Goal: Information Seeking & Learning: Understand process/instructions

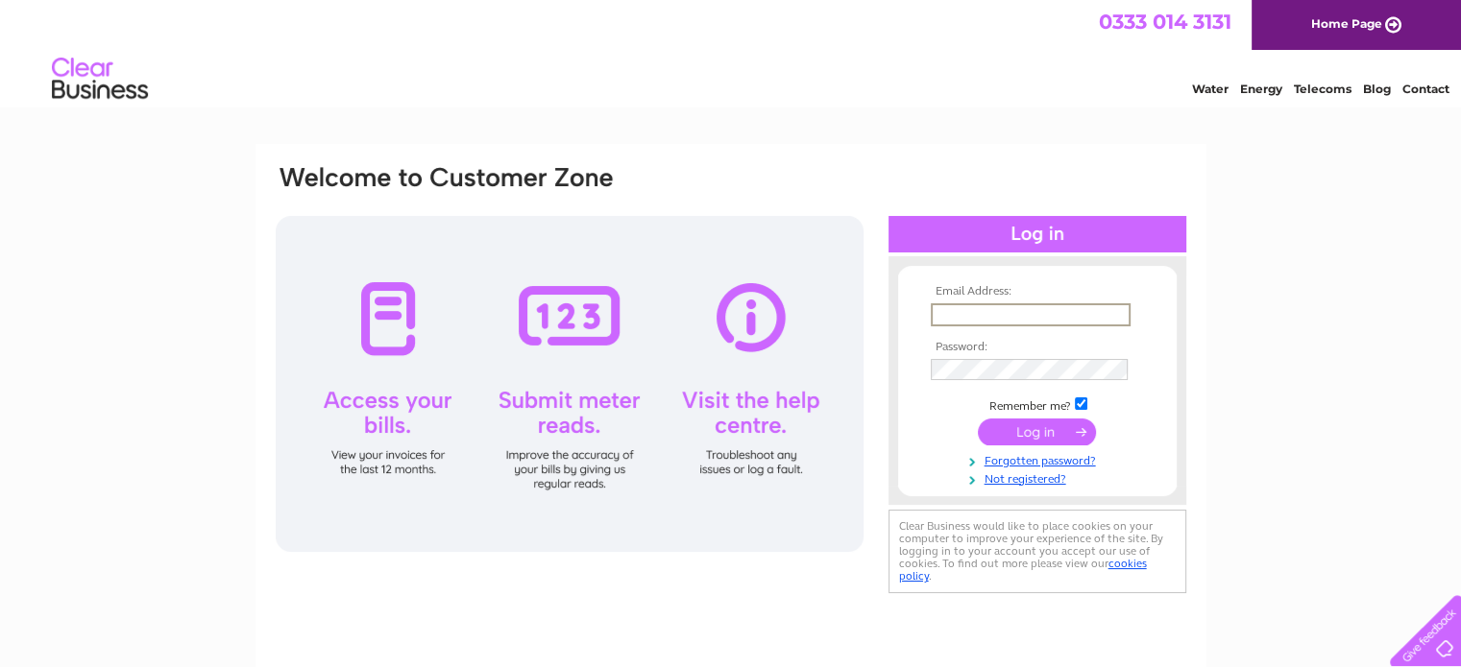
click at [993, 318] on input "text" at bounding box center [1031, 314] width 200 height 23
type input "craignetherty53@yahoo.com"
click at [978, 418] on input "submit" at bounding box center [1037, 431] width 118 height 27
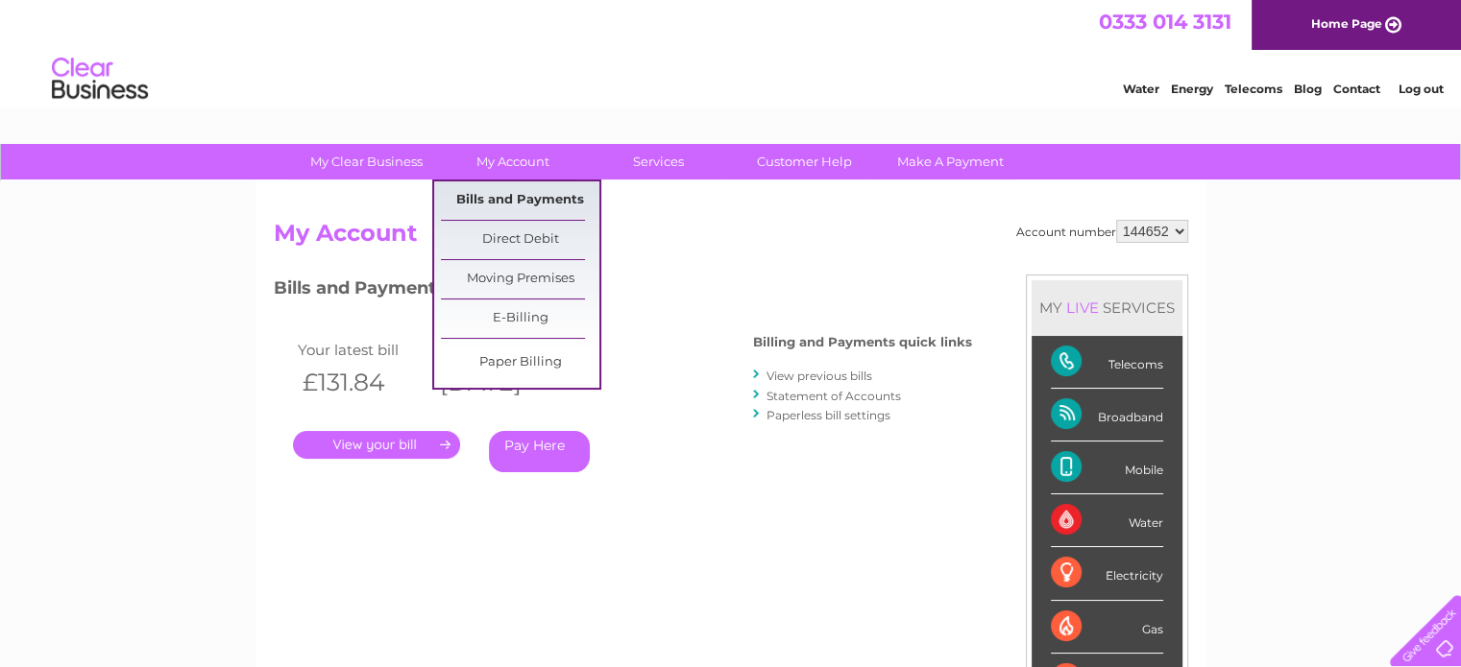
click at [515, 207] on link "Bills and Payments" at bounding box center [520, 200] width 158 height 38
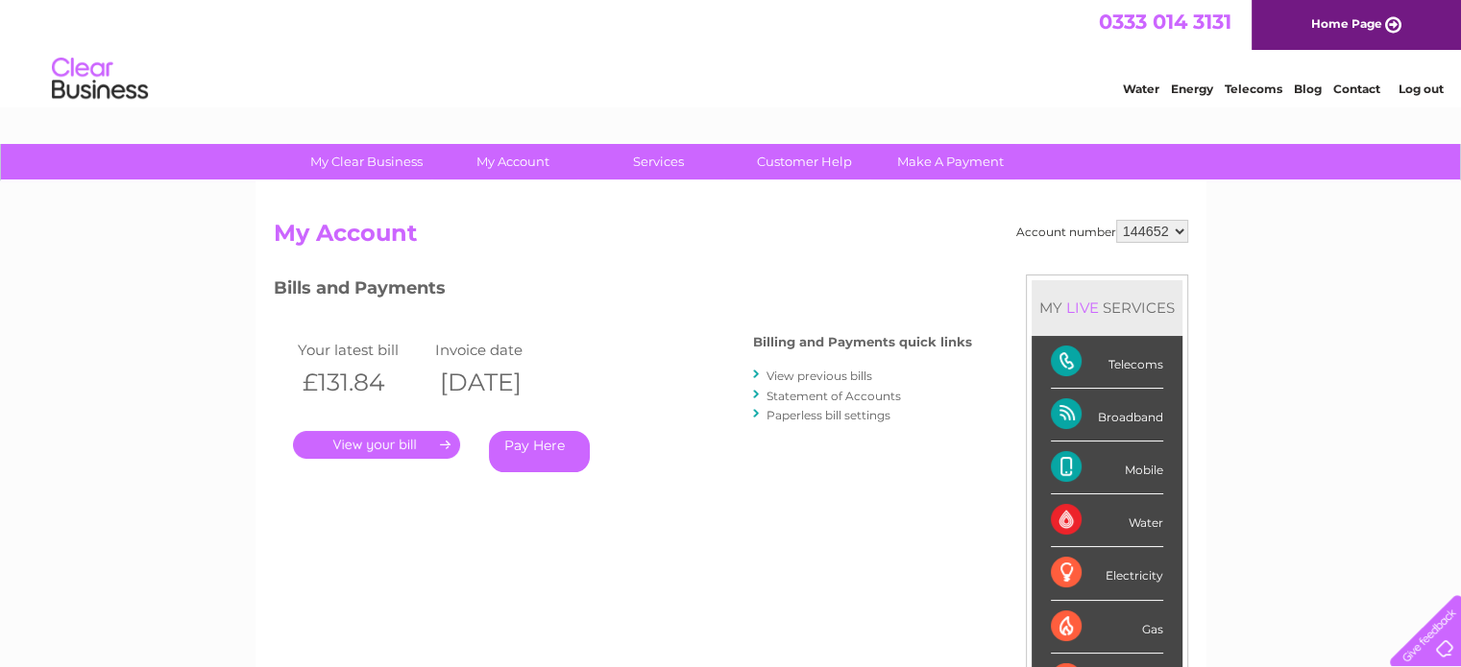
click at [1356, 85] on link "Contact" at bounding box center [1356, 89] width 47 height 14
click at [391, 441] on link "." at bounding box center [376, 445] width 167 height 28
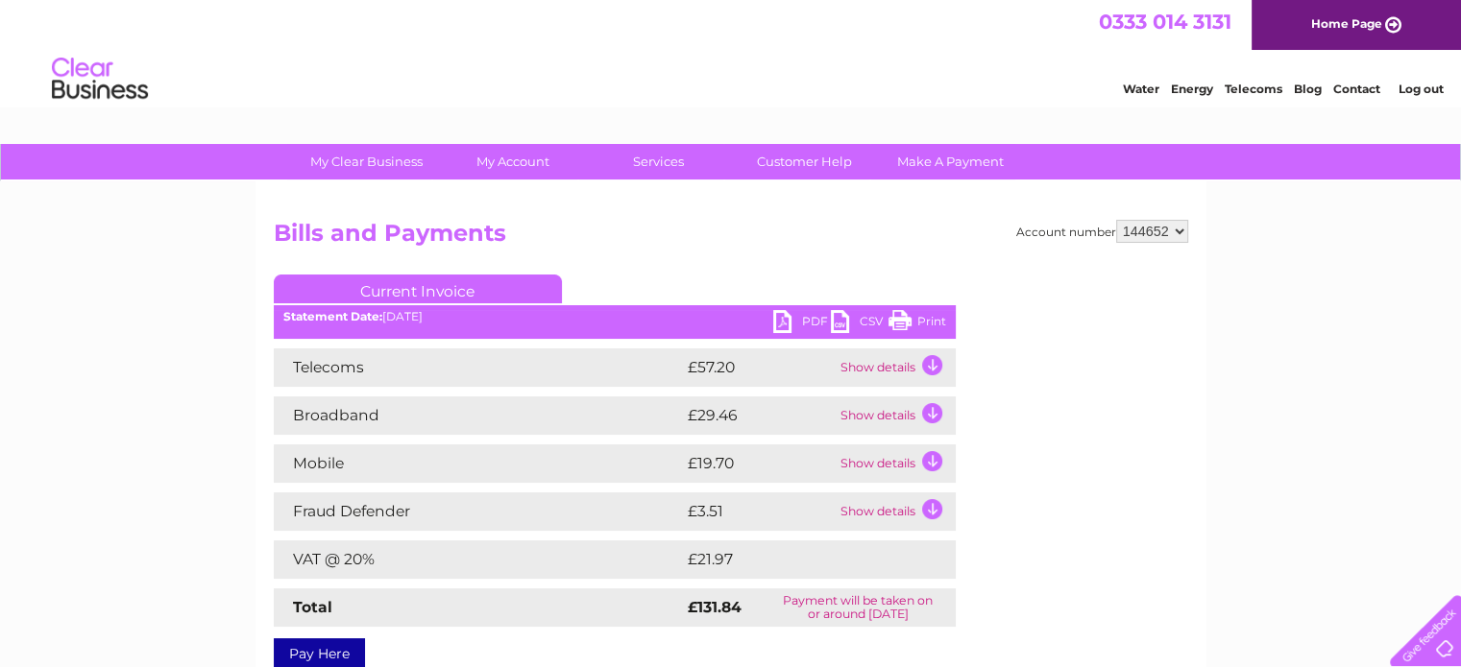
click at [931, 460] on td "Show details" at bounding box center [895, 464] width 120 height 38
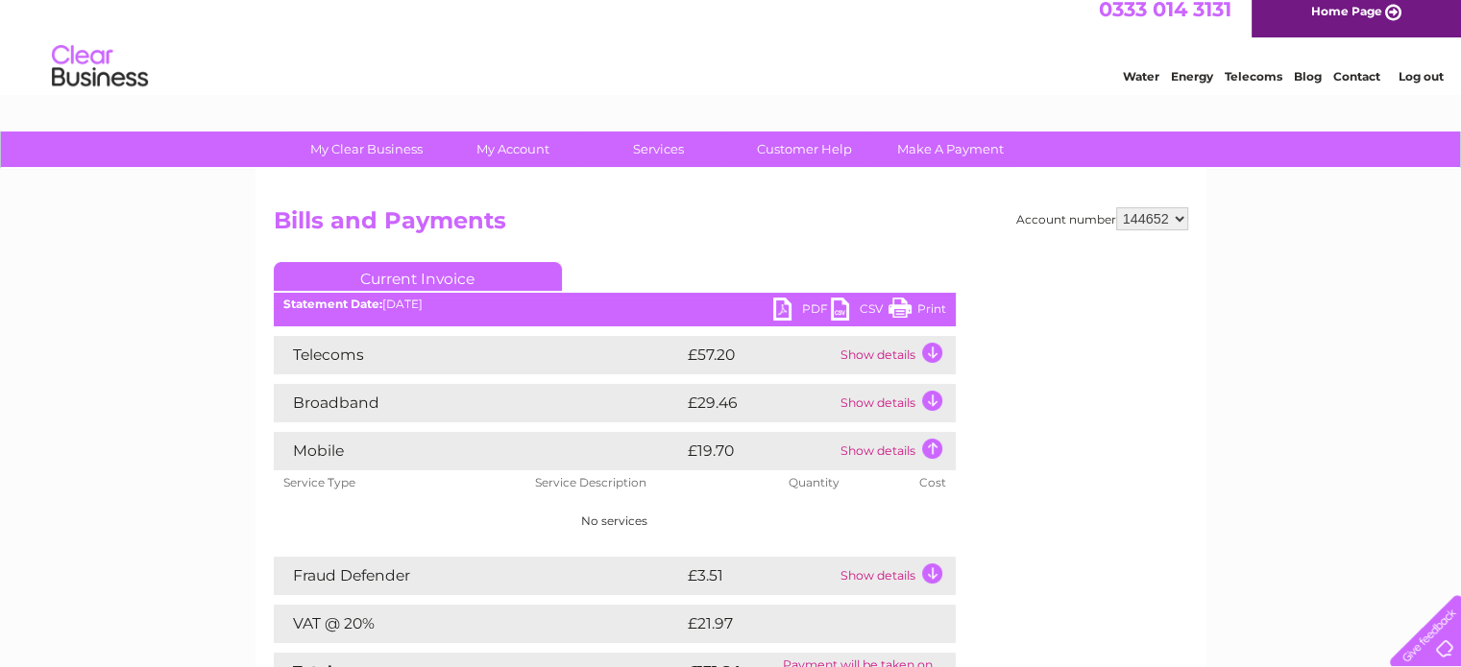
scroll to position [192, 0]
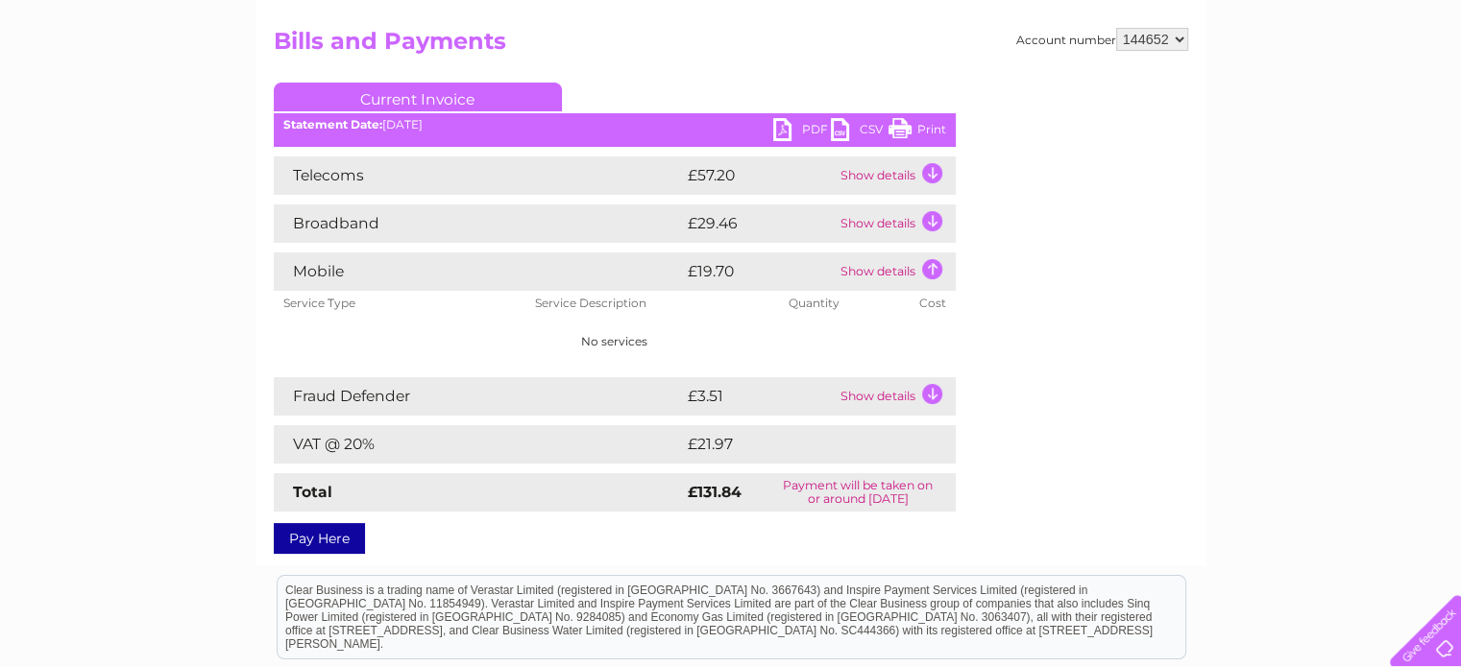
click at [934, 162] on td "Show details" at bounding box center [895, 176] width 120 height 38
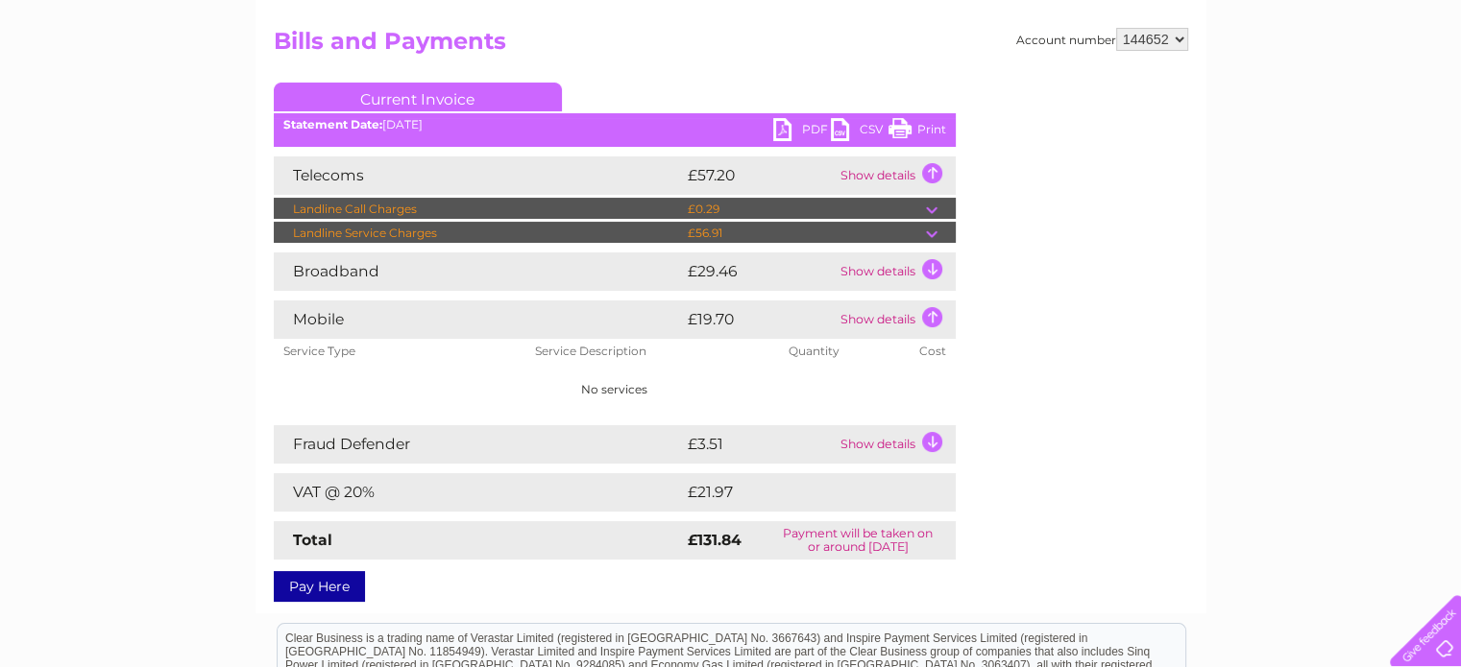
click at [933, 235] on td at bounding box center [941, 233] width 30 height 23
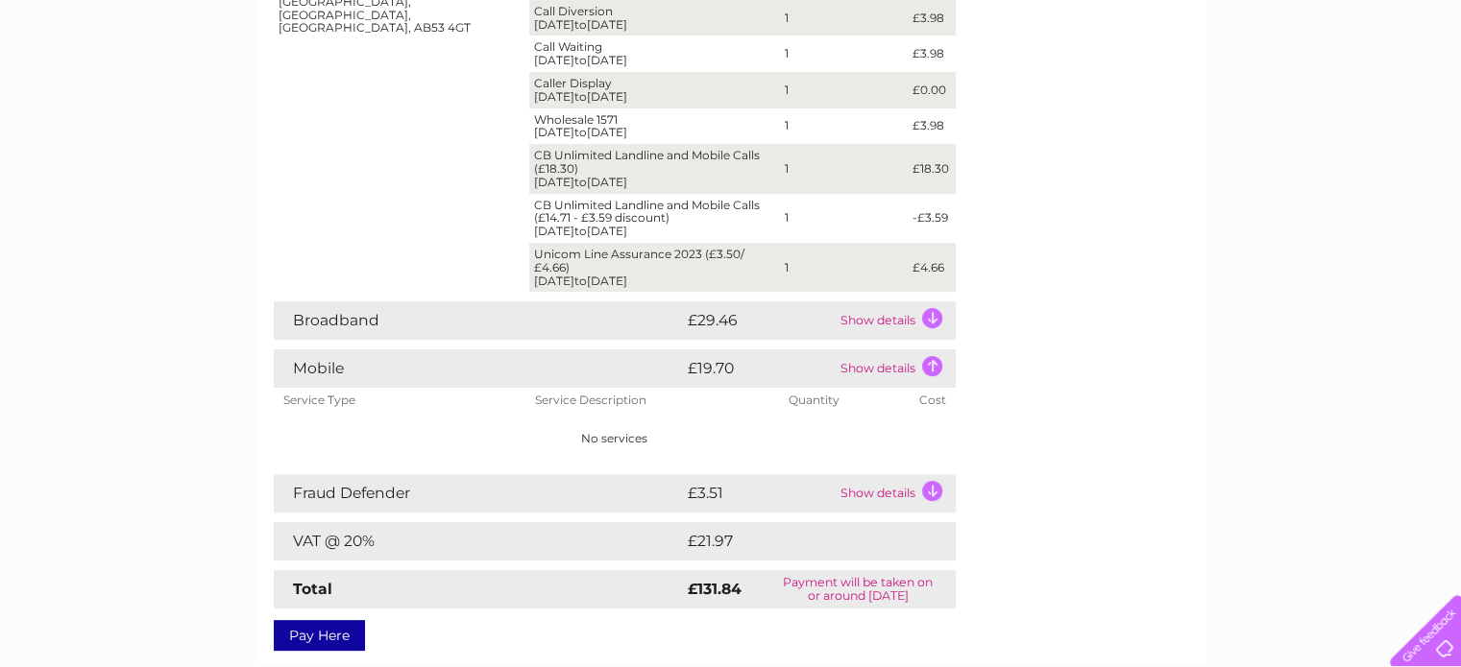
scroll to position [469, 0]
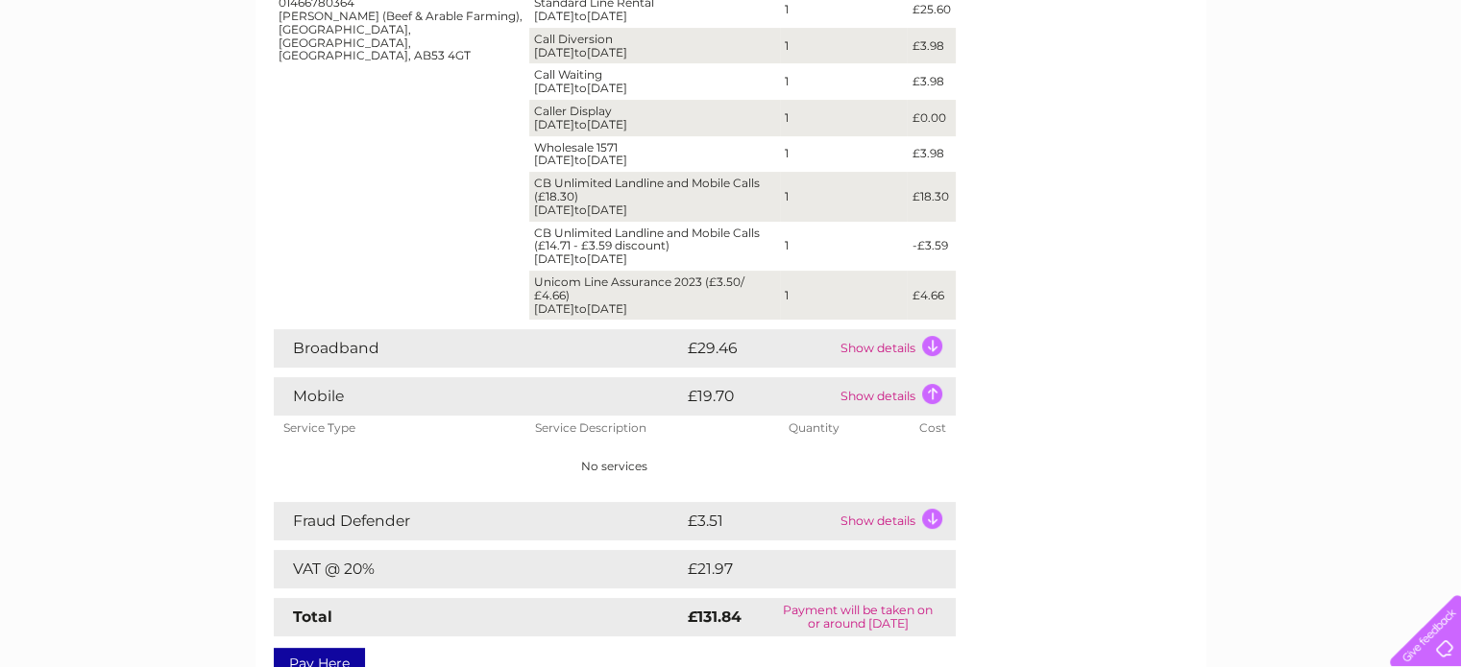
click at [936, 350] on td "Show details" at bounding box center [895, 348] width 120 height 38
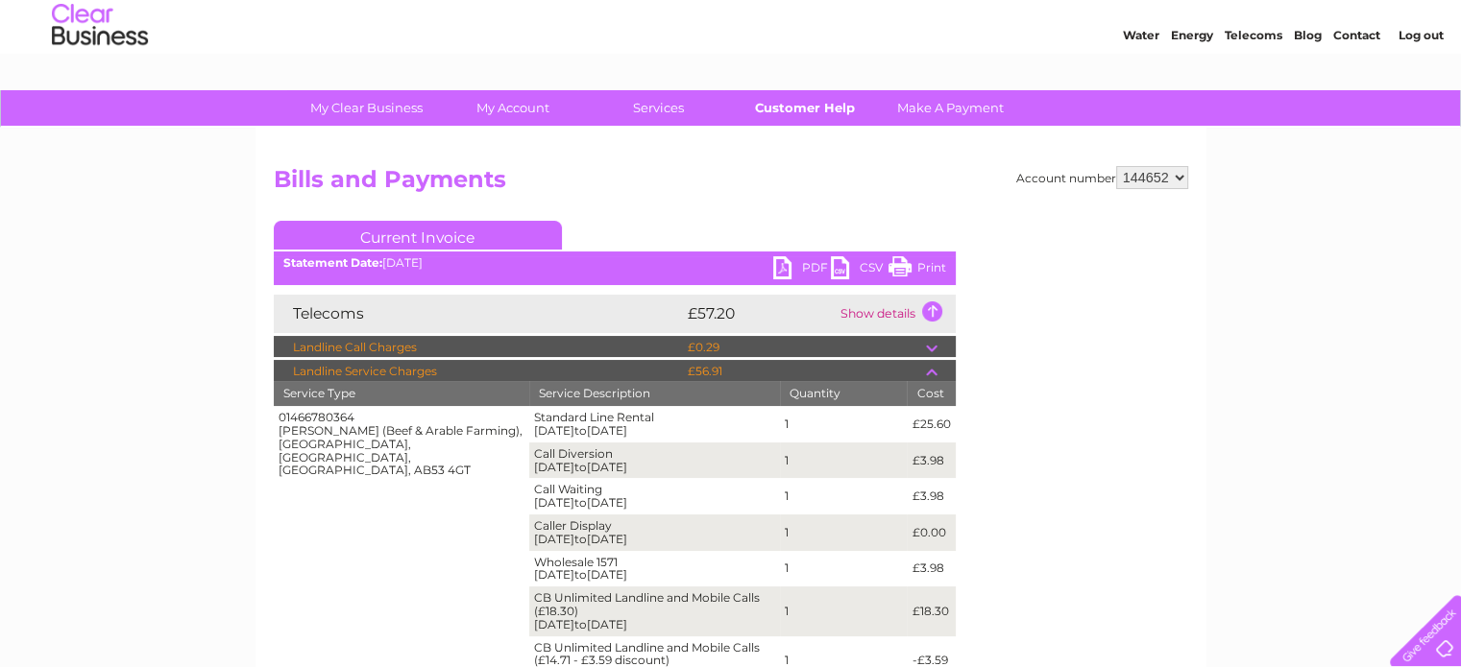
scroll to position [0, 0]
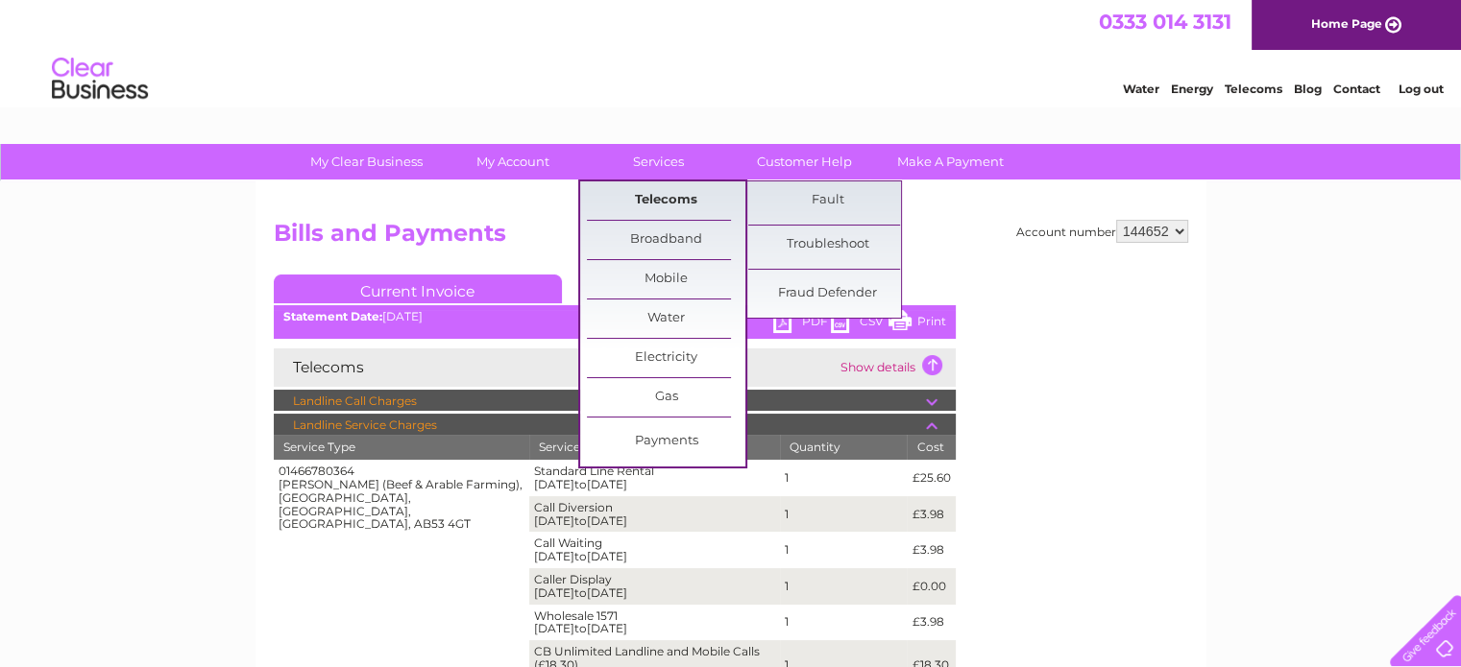
click at [676, 199] on link "Telecoms" at bounding box center [666, 200] width 158 height 38
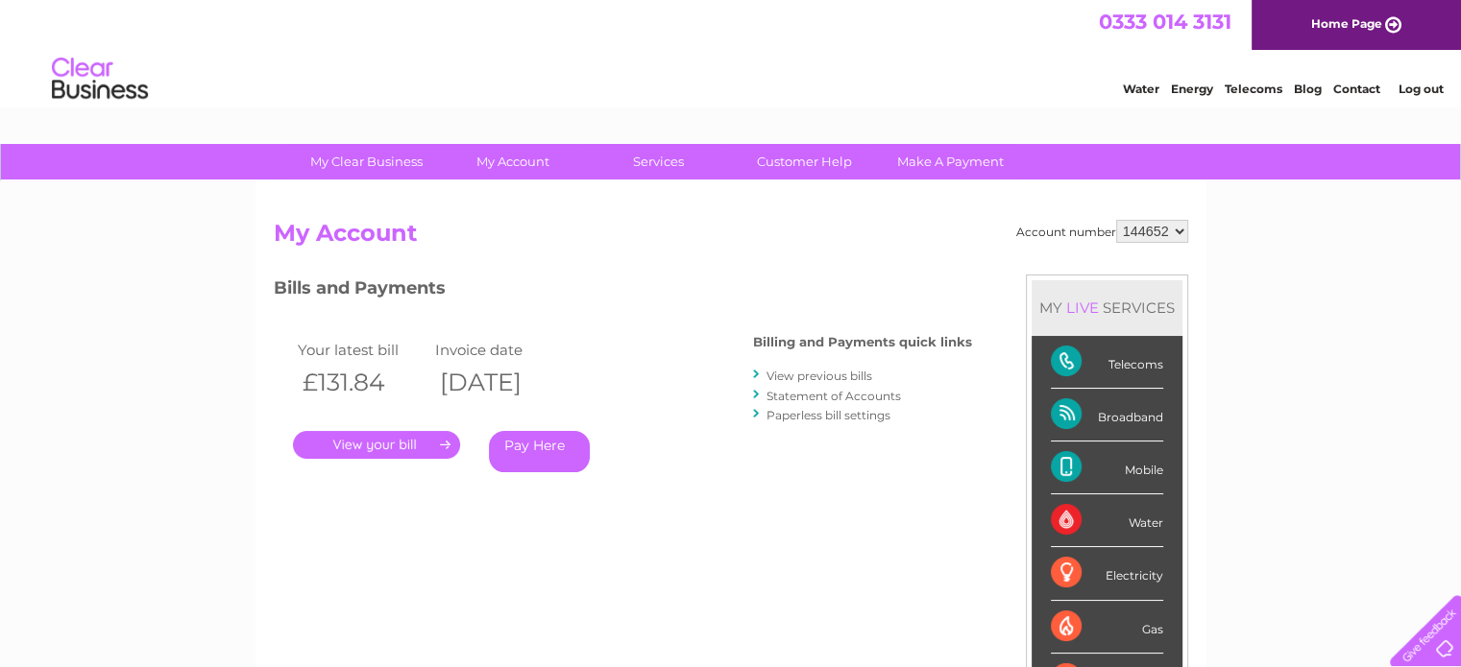
click at [403, 441] on link "." at bounding box center [376, 445] width 167 height 28
click at [423, 441] on link "." at bounding box center [376, 445] width 167 height 28
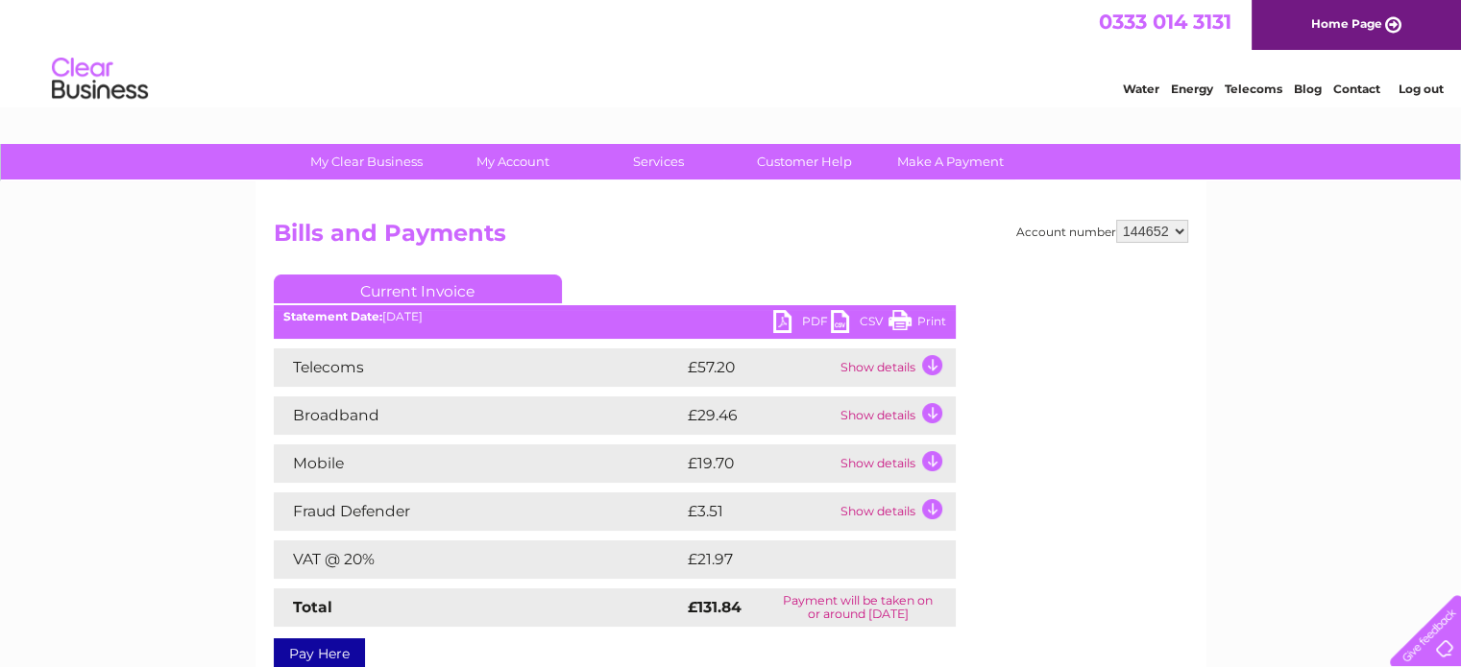
click at [927, 457] on td "Show details" at bounding box center [895, 464] width 120 height 38
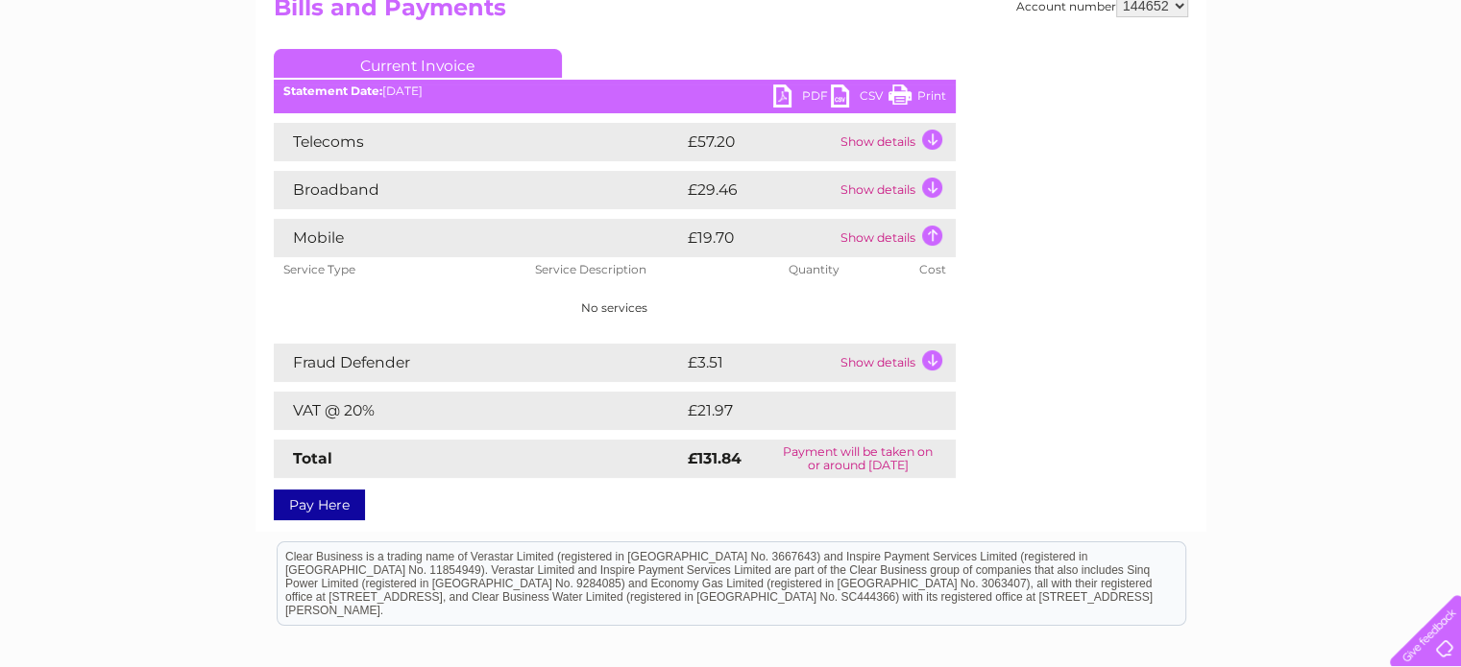
scroll to position [192, 0]
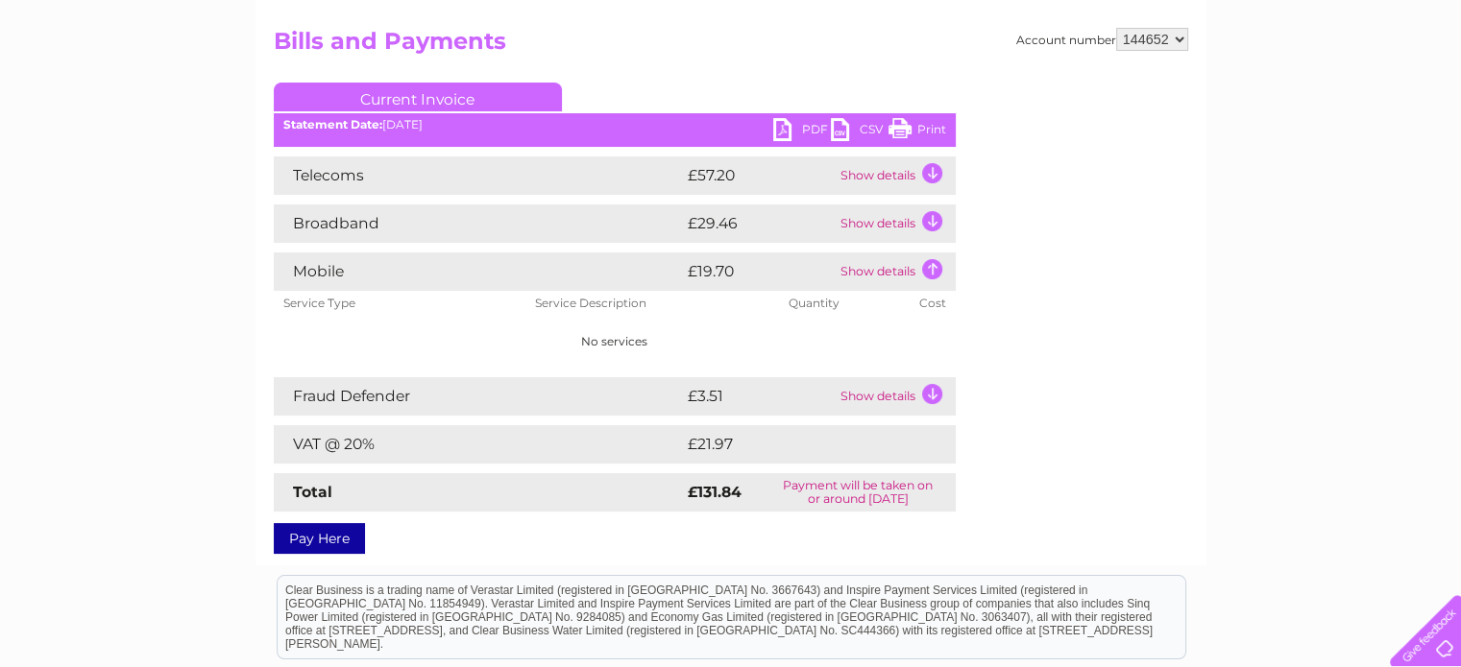
click at [937, 167] on td "Show details" at bounding box center [895, 176] width 120 height 38
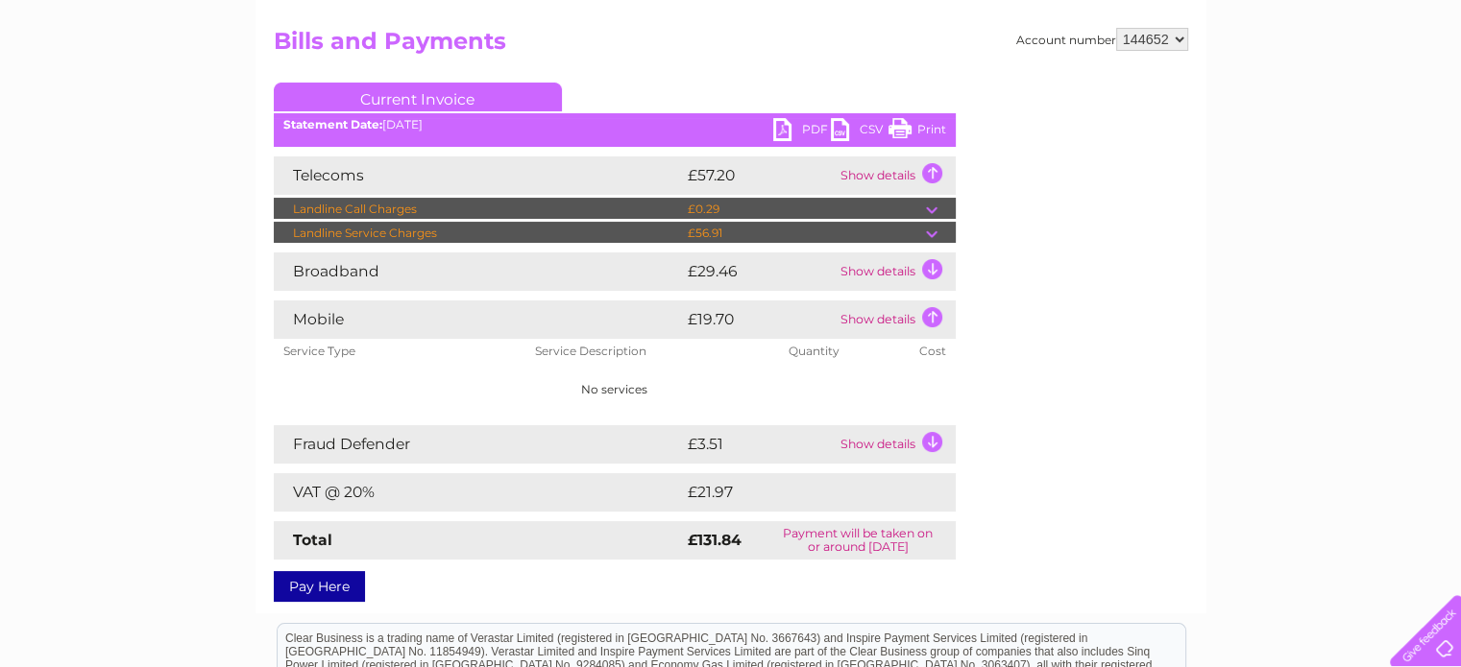
click at [937, 273] on td "Show details" at bounding box center [895, 272] width 120 height 38
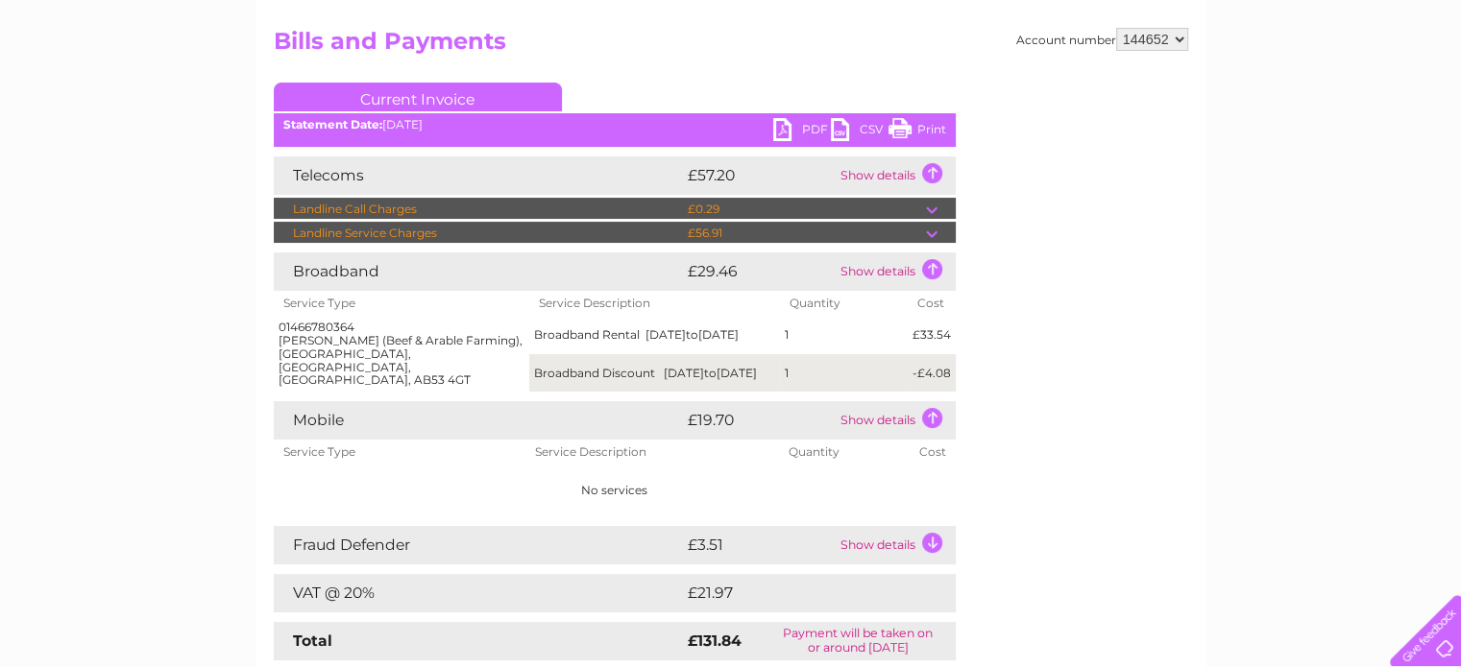
click at [931, 230] on td at bounding box center [941, 233] width 30 height 23
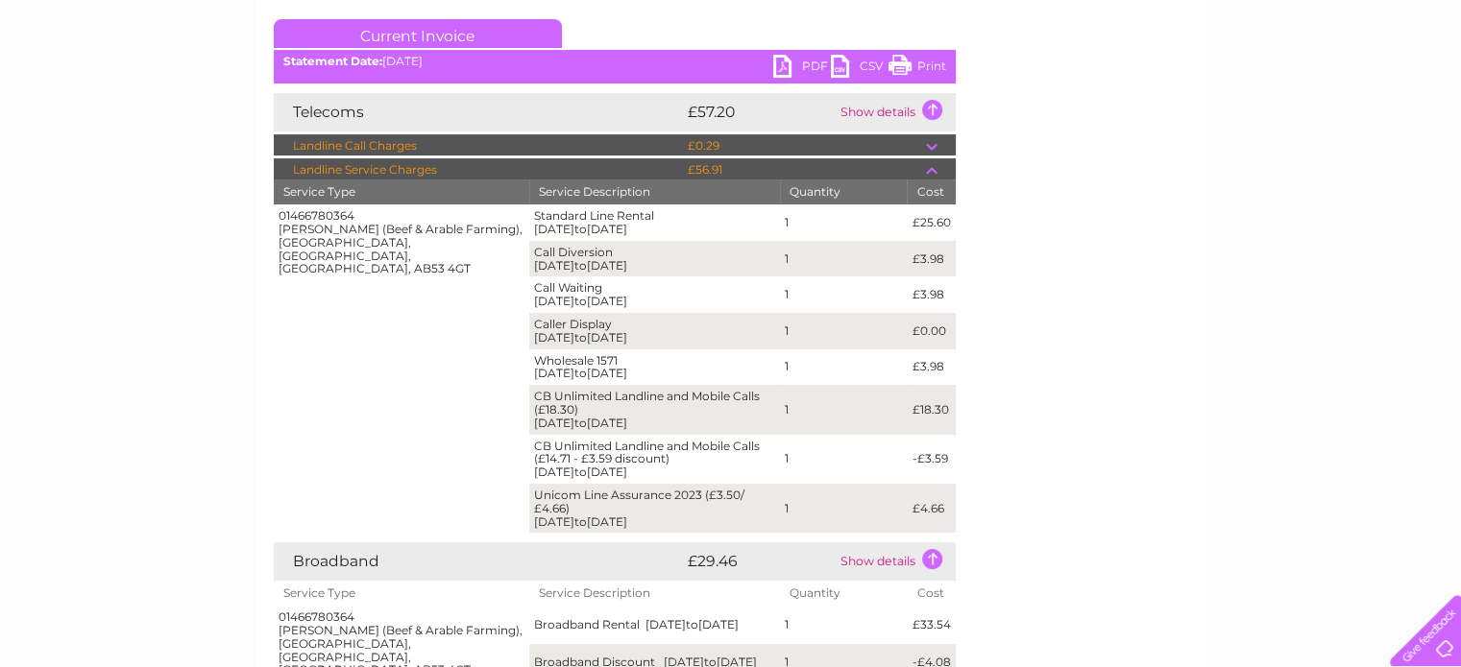
scroll to position [288, 0]
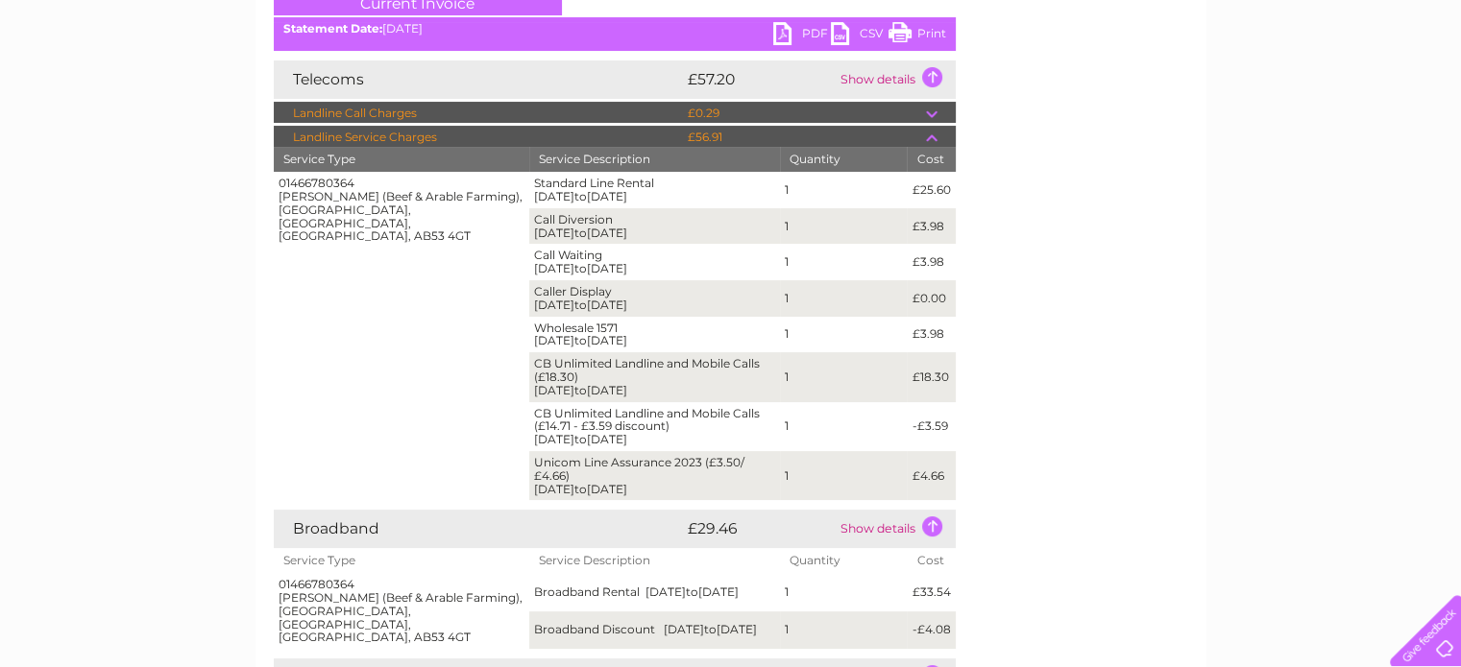
click at [931, 110] on td at bounding box center [941, 113] width 30 height 23
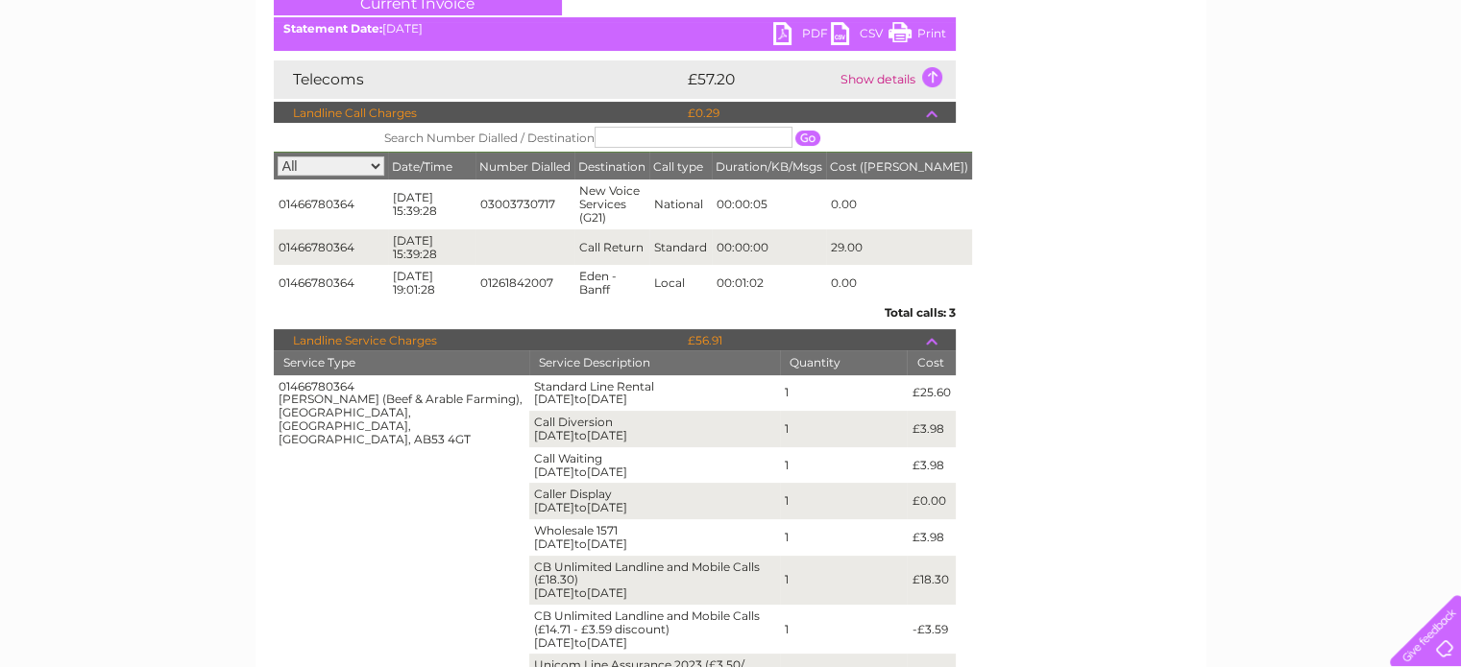
scroll to position [0, 0]
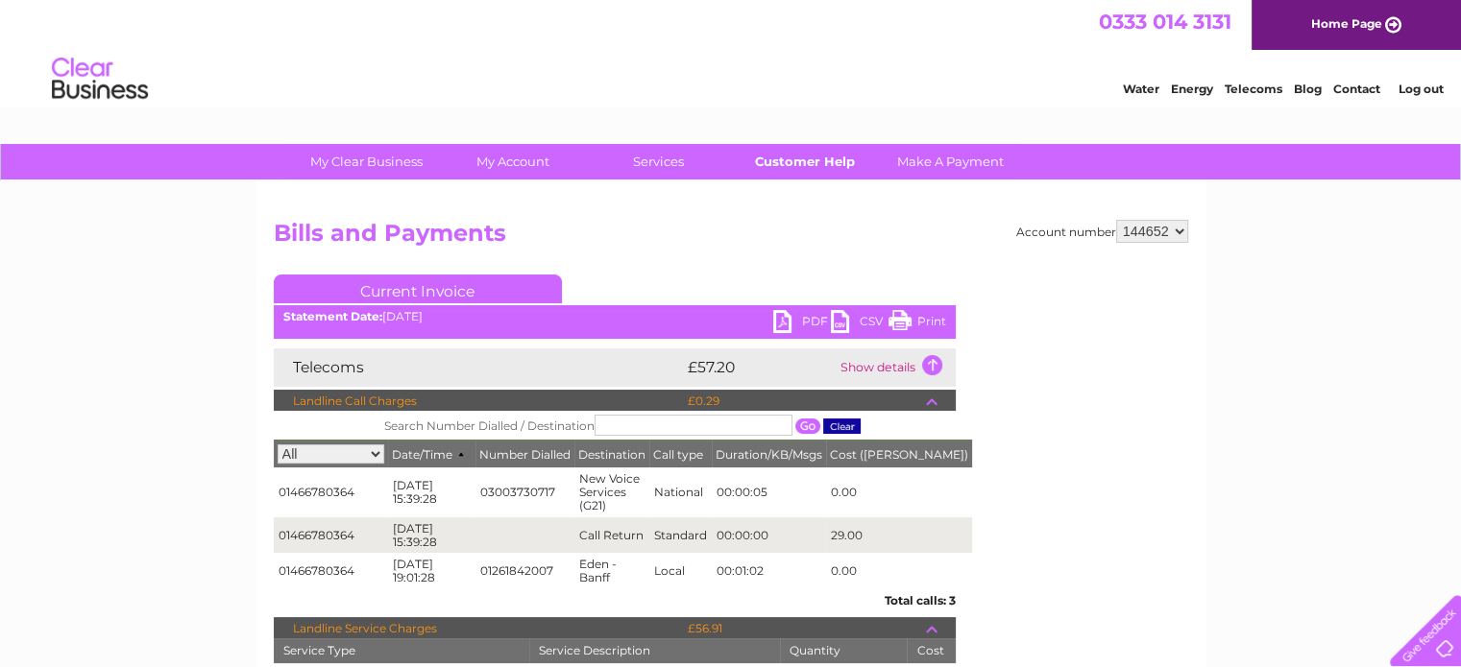
click at [804, 168] on link "Customer Help" at bounding box center [804, 162] width 158 height 36
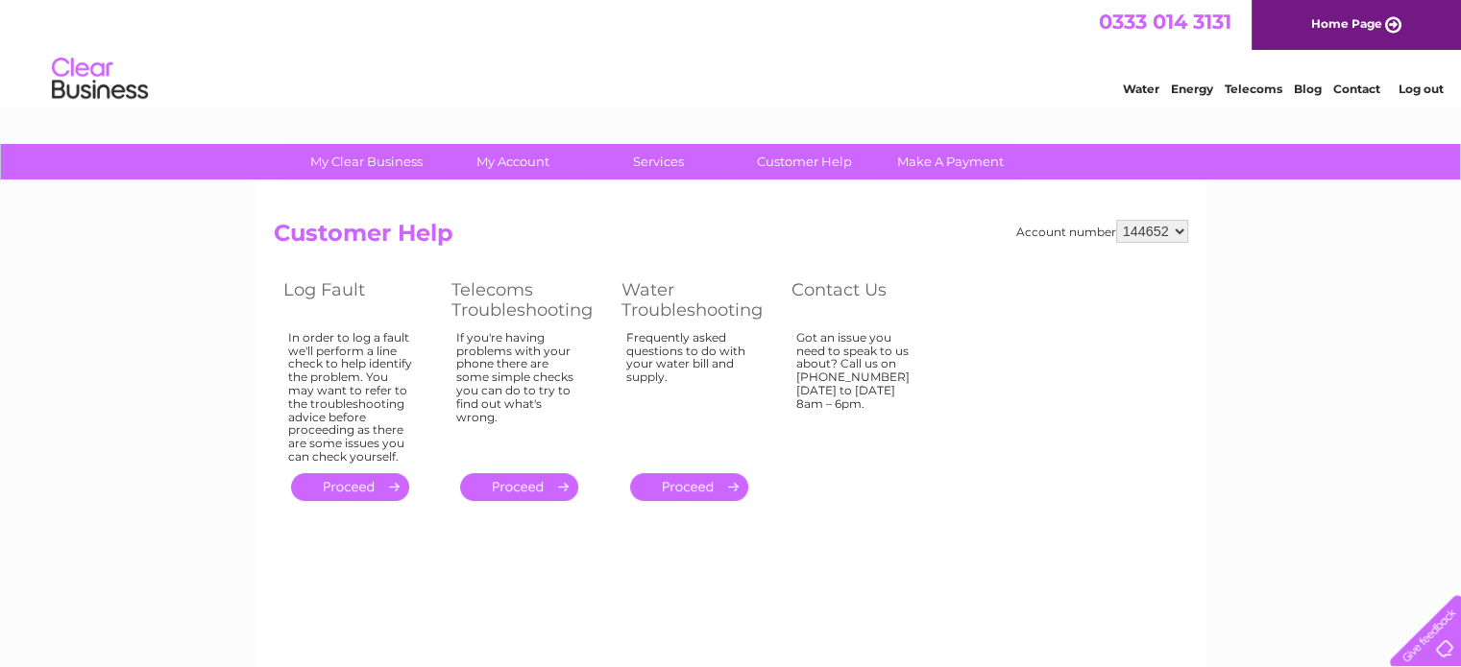
click at [1371, 85] on link "Contact" at bounding box center [1356, 89] width 47 height 14
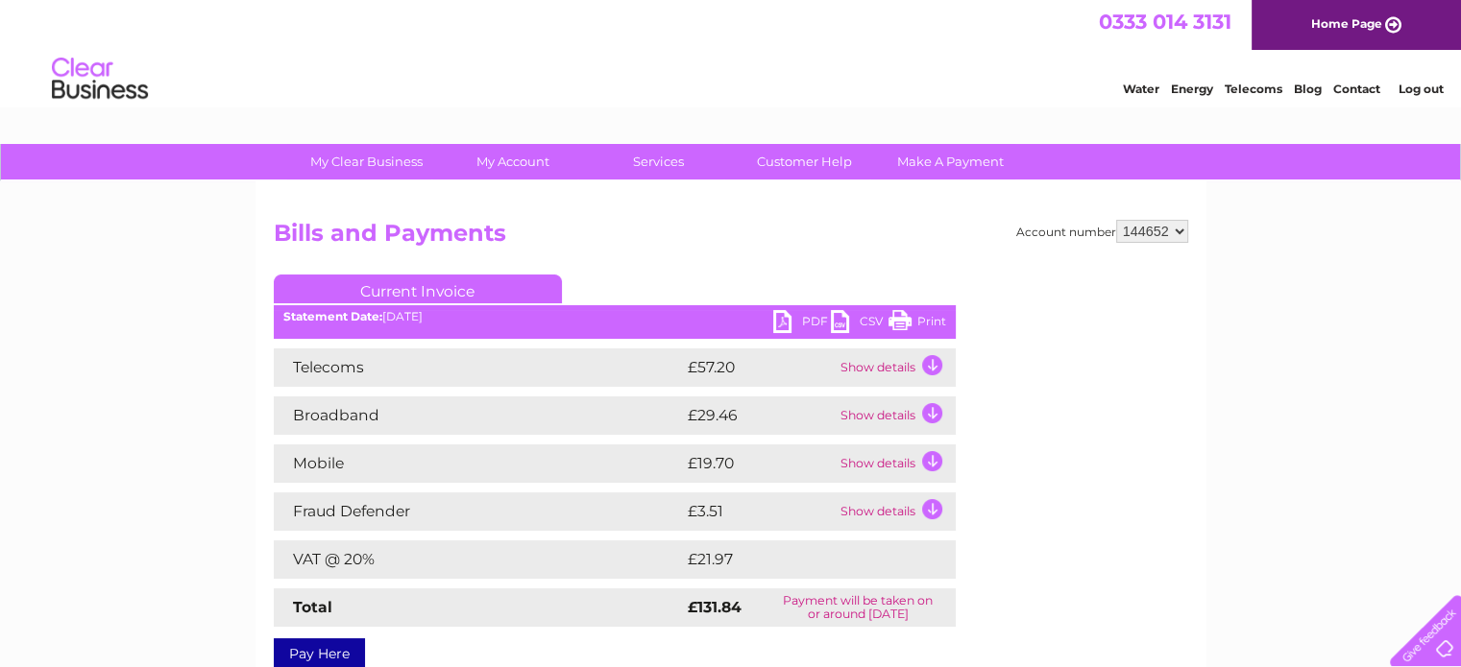
drag, startPoint x: 1352, startPoint y: 99, endPoint x: 1356, endPoint y: 87, distance: 12.1
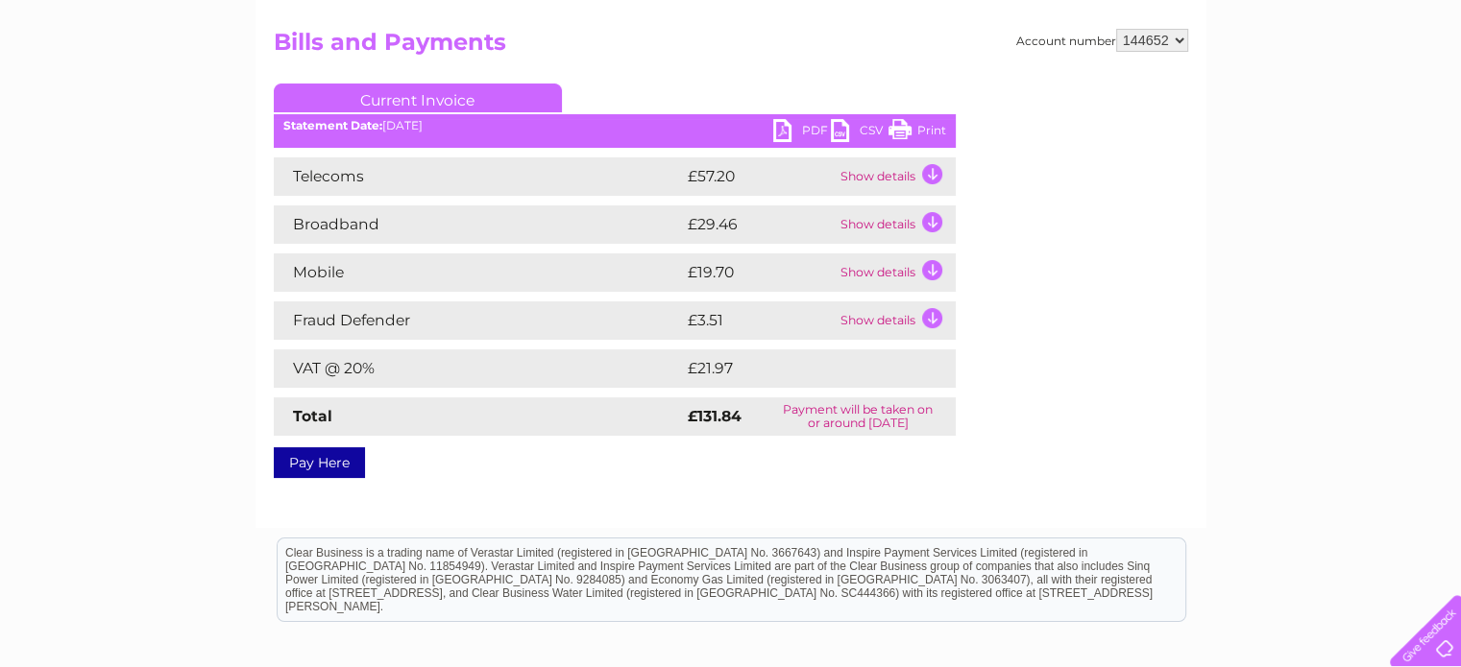
scroll to position [192, 0]
click at [924, 169] on td "Show details" at bounding box center [895, 176] width 120 height 38
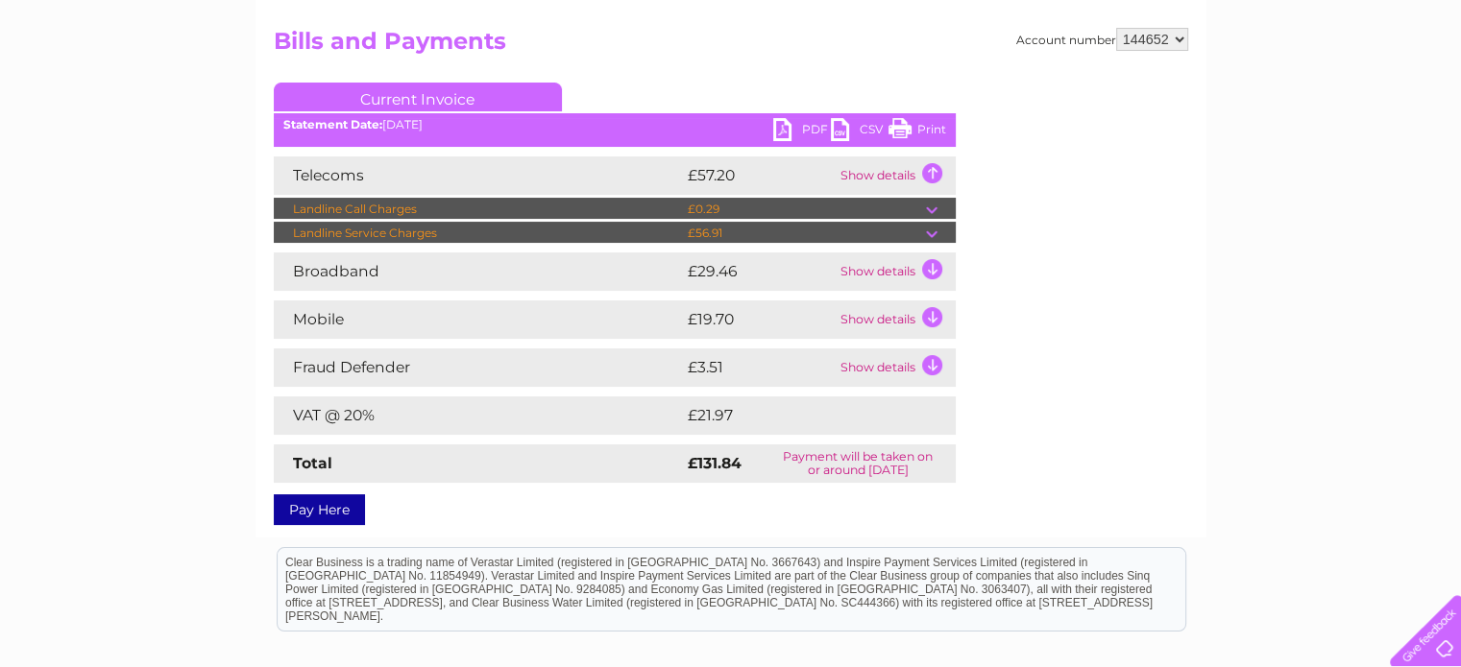
click at [937, 362] on td "Show details" at bounding box center [895, 368] width 120 height 38
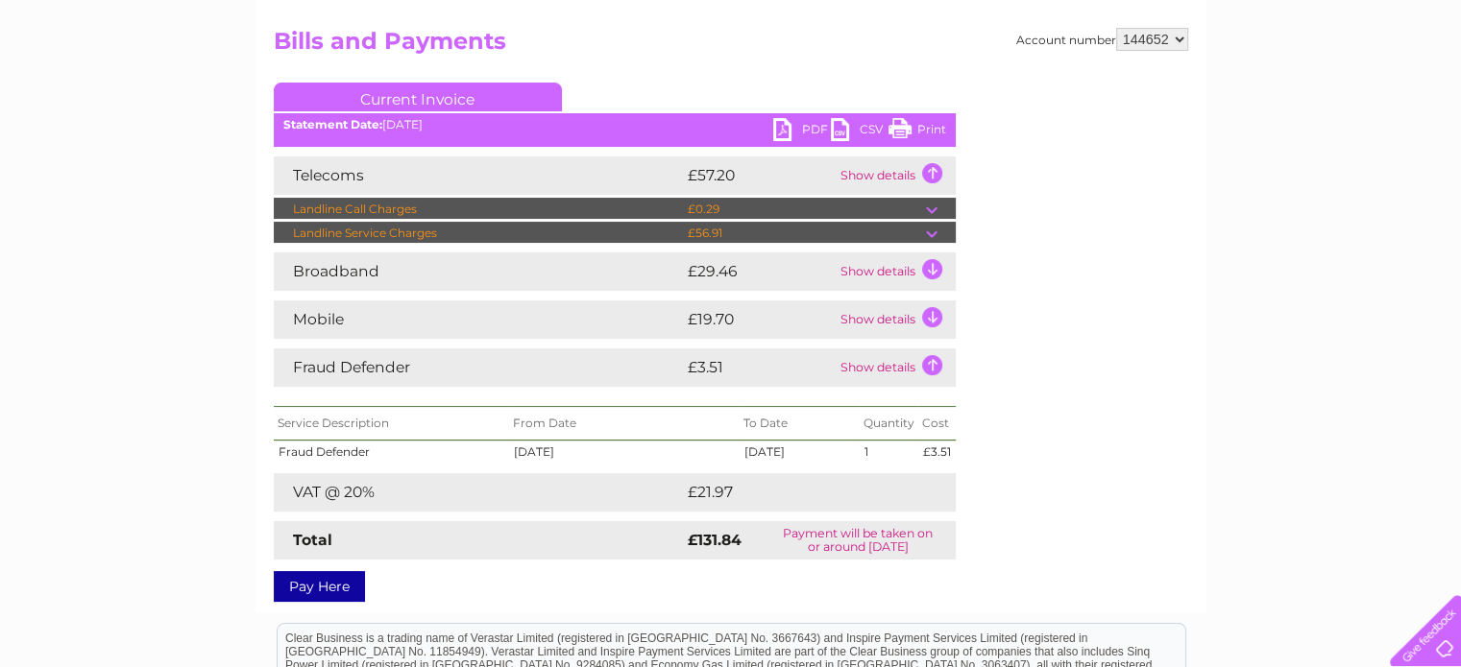
click at [933, 235] on td at bounding box center [941, 233] width 30 height 23
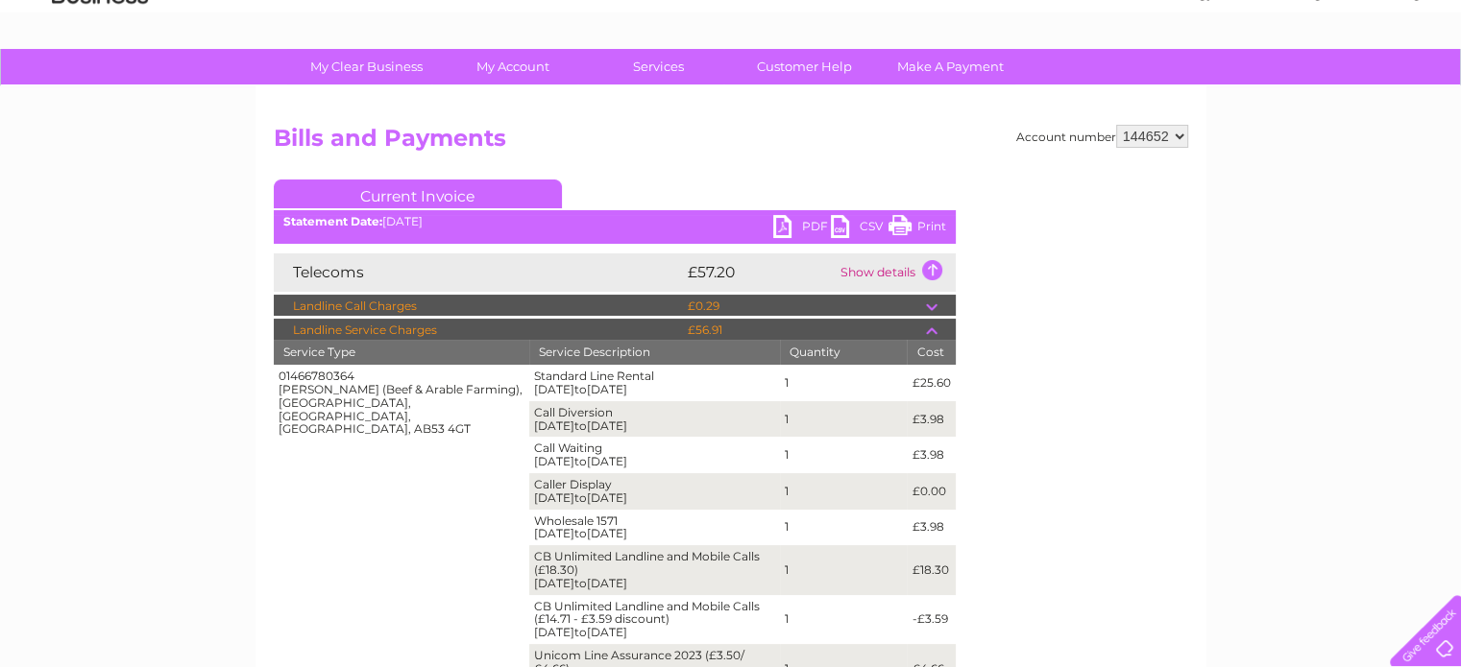
scroll to position [96, 0]
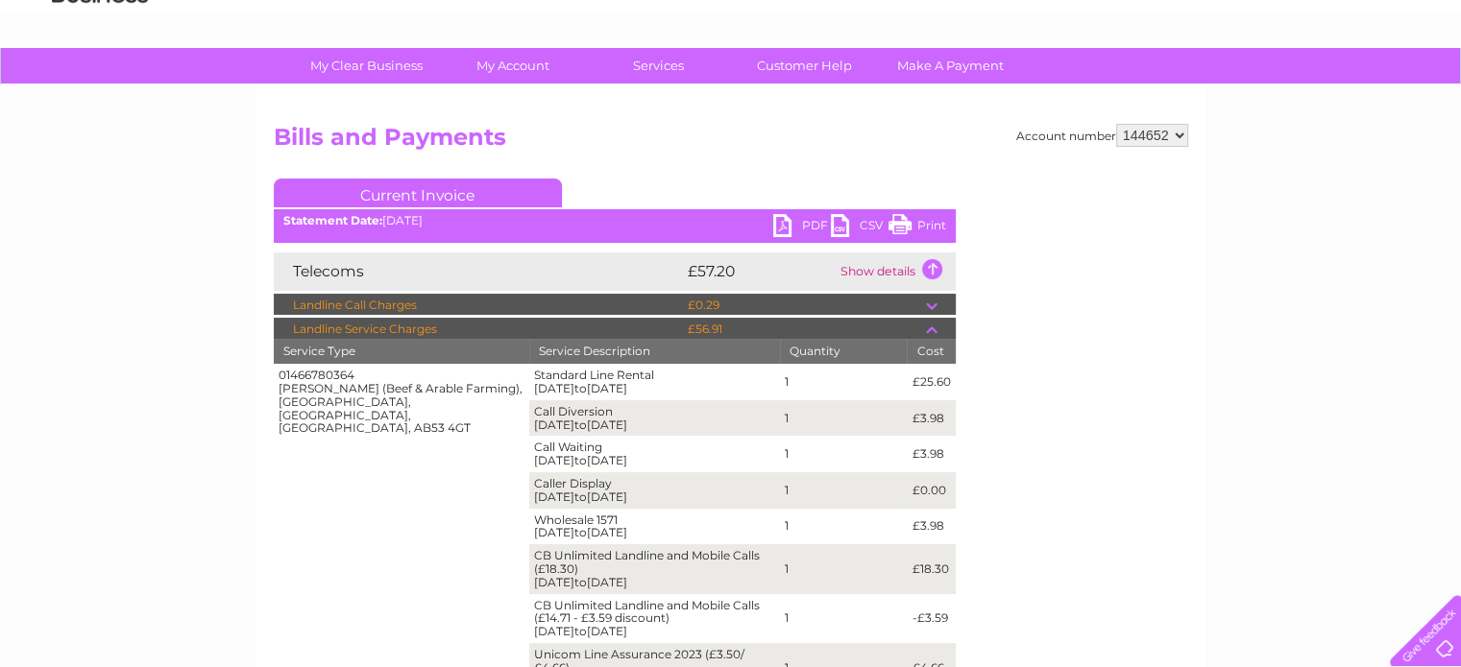
click at [930, 300] on td at bounding box center [941, 305] width 30 height 23
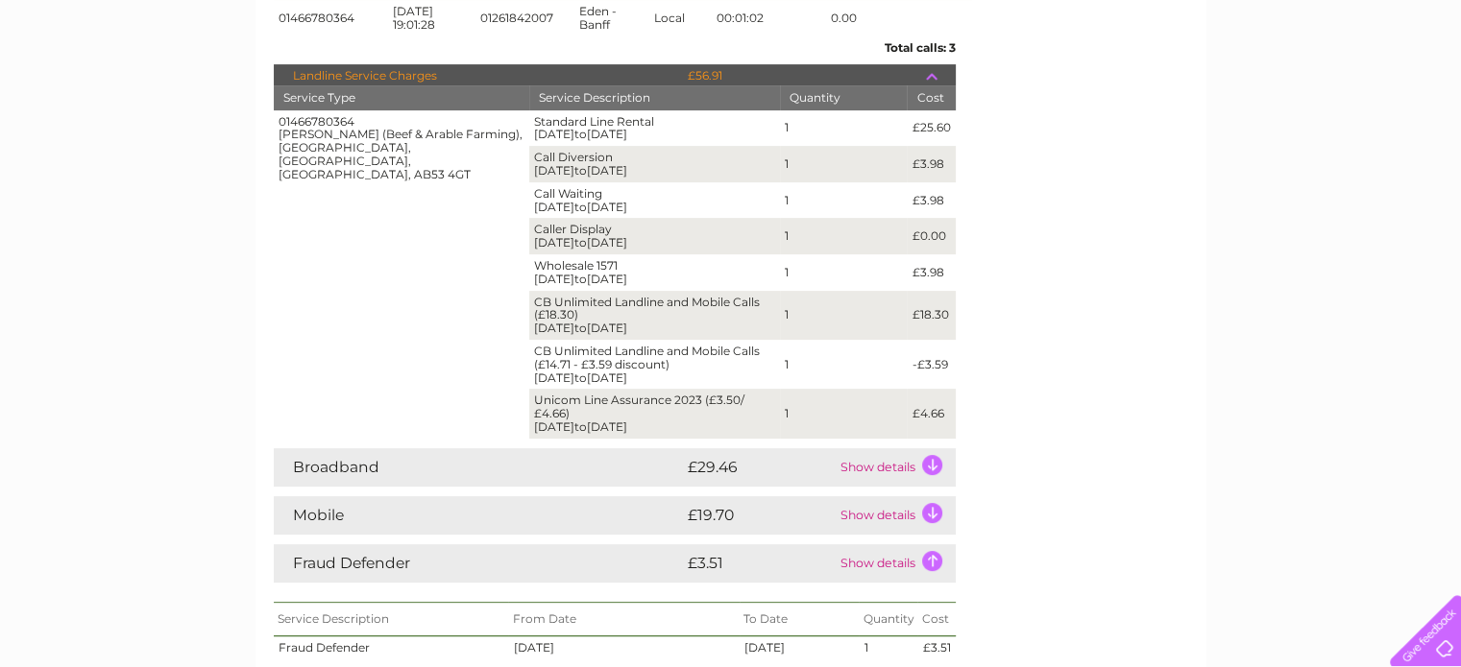
scroll to position [576, 0]
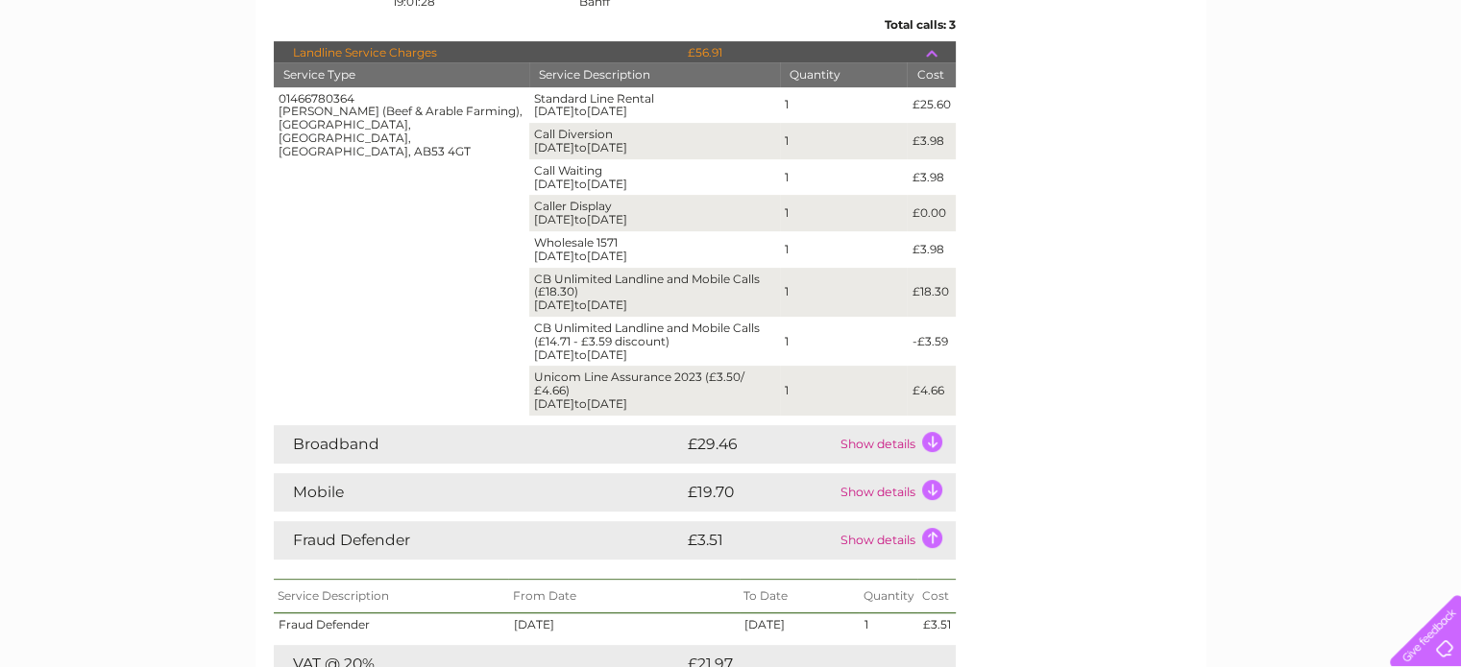
click at [935, 521] on td "Show details" at bounding box center [895, 540] width 120 height 38
